Goal: Task Accomplishment & Management: Manage account settings

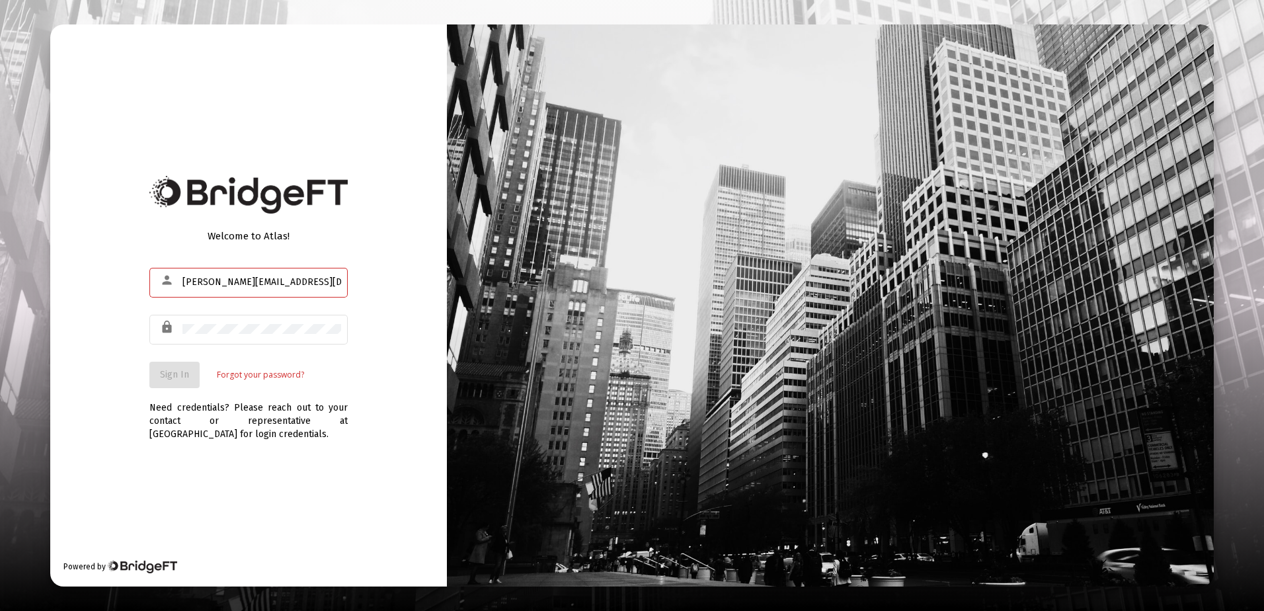
type input "[PERSON_NAME][EMAIL_ADDRESS][DOMAIN_NAME]"
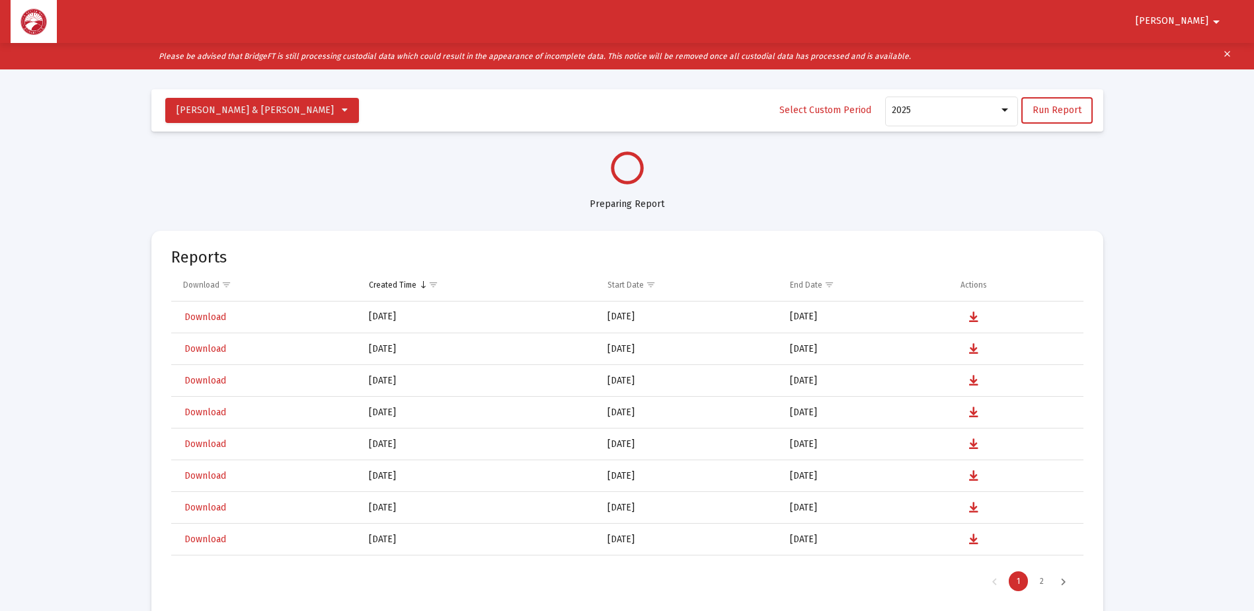
scroll to position [634, 0]
select select "View all"
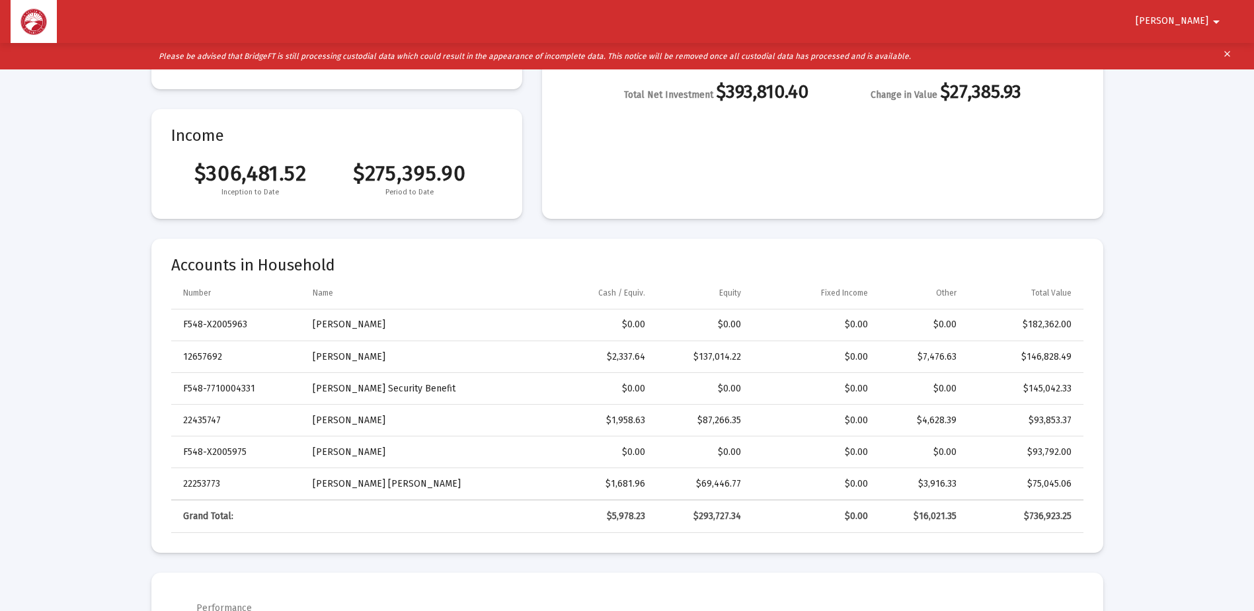
scroll to position [264, 0]
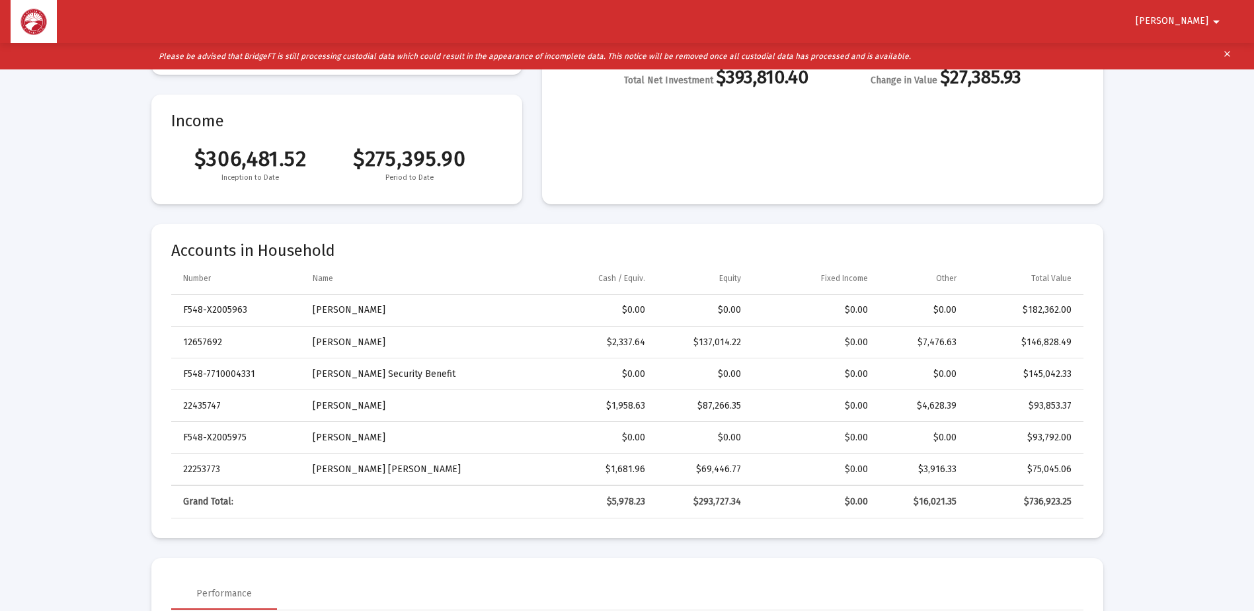
click at [1188, 12] on button "[PERSON_NAME]" at bounding box center [1179, 21] width 120 height 26
click at [1205, 51] on button "Logout" at bounding box center [1199, 56] width 74 height 32
